Goal: Information Seeking & Learning: Learn about a topic

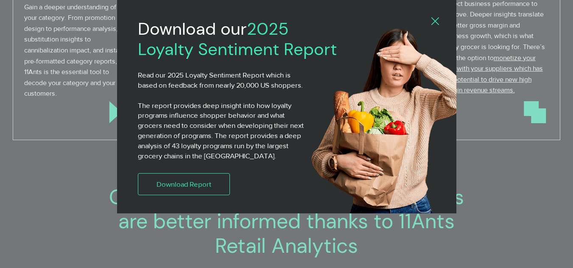
click at [53, 96] on div "2025 Loyalty Sentiment Report" at bounding box center [286, 134] width 573 height 268
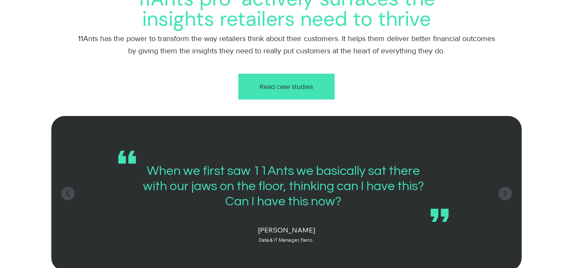
scroll to position [1017, 0]
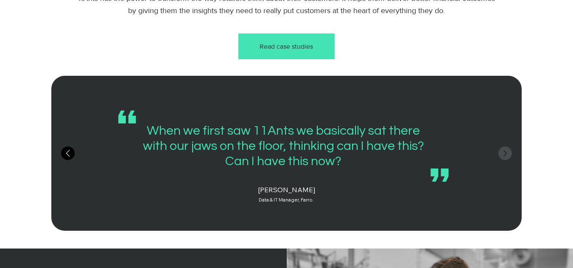
click at [70, 155] on icon "Previous" at bounding box center [68, 153] width 12 height 12
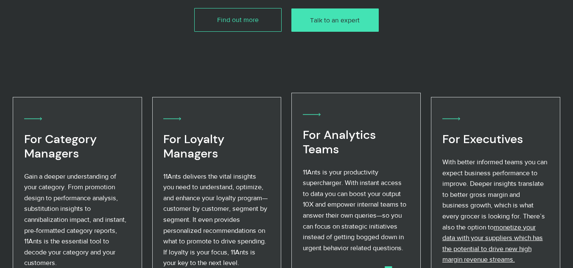
scroll to position [254, 0]
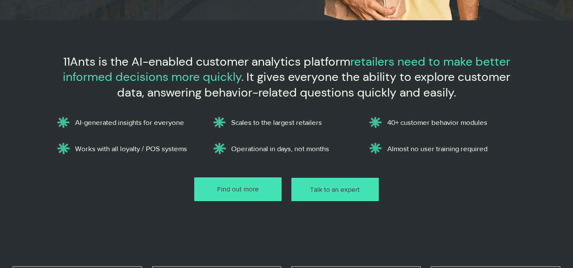
click at [253, 181] on link "Find out more" at bounding box center [237, 189] width 87 height 23
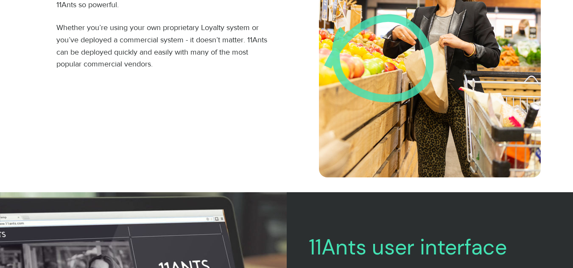
scroll to position [848, 0]
